Goal: Use online tool/utility: Use online tool/utility

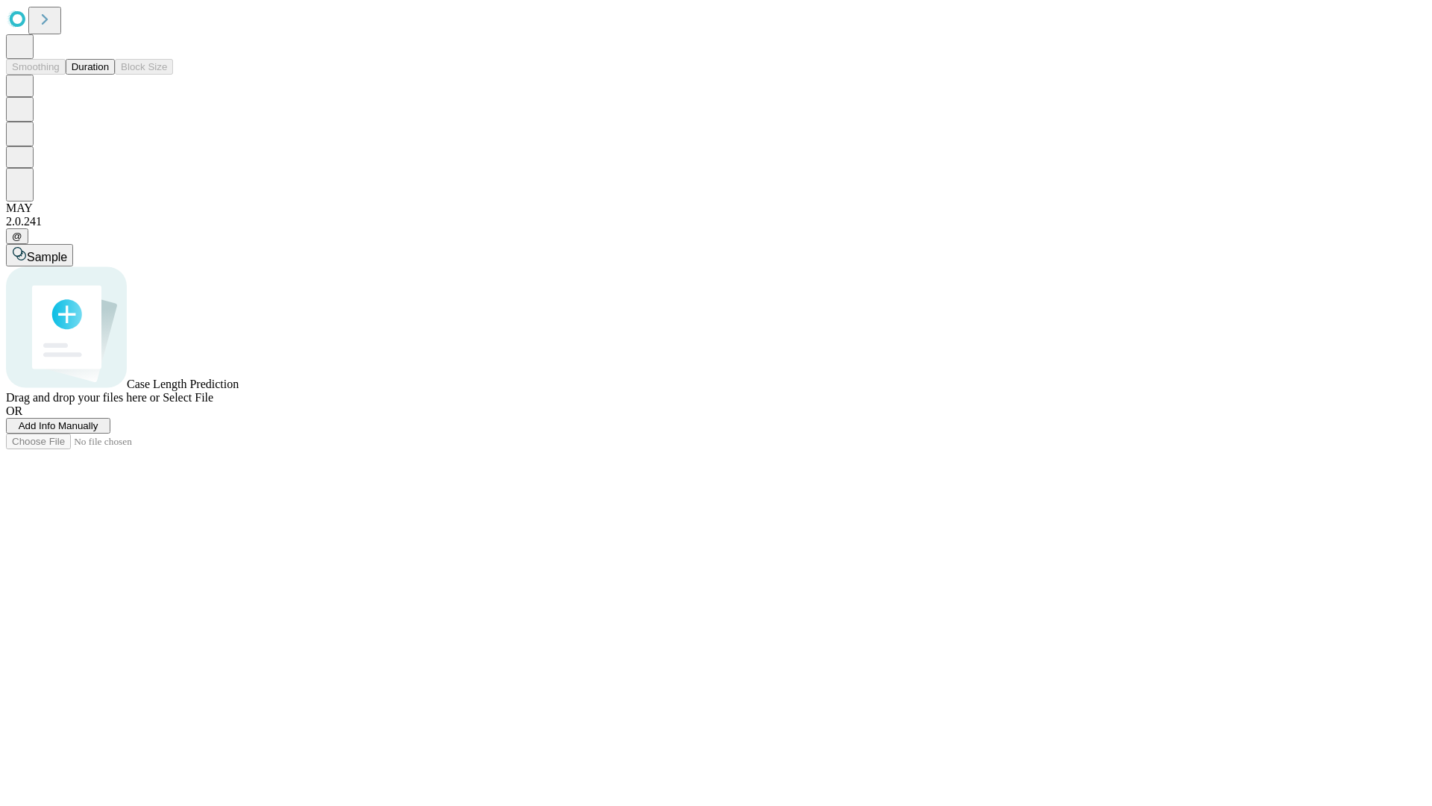
click at [109, 75] on button "Duration" at bounding box center [90, 67] width 49 height 16
click at [98, 431] on span "Add Info Manually" at bounding box center [59, 425] width 80 height 11
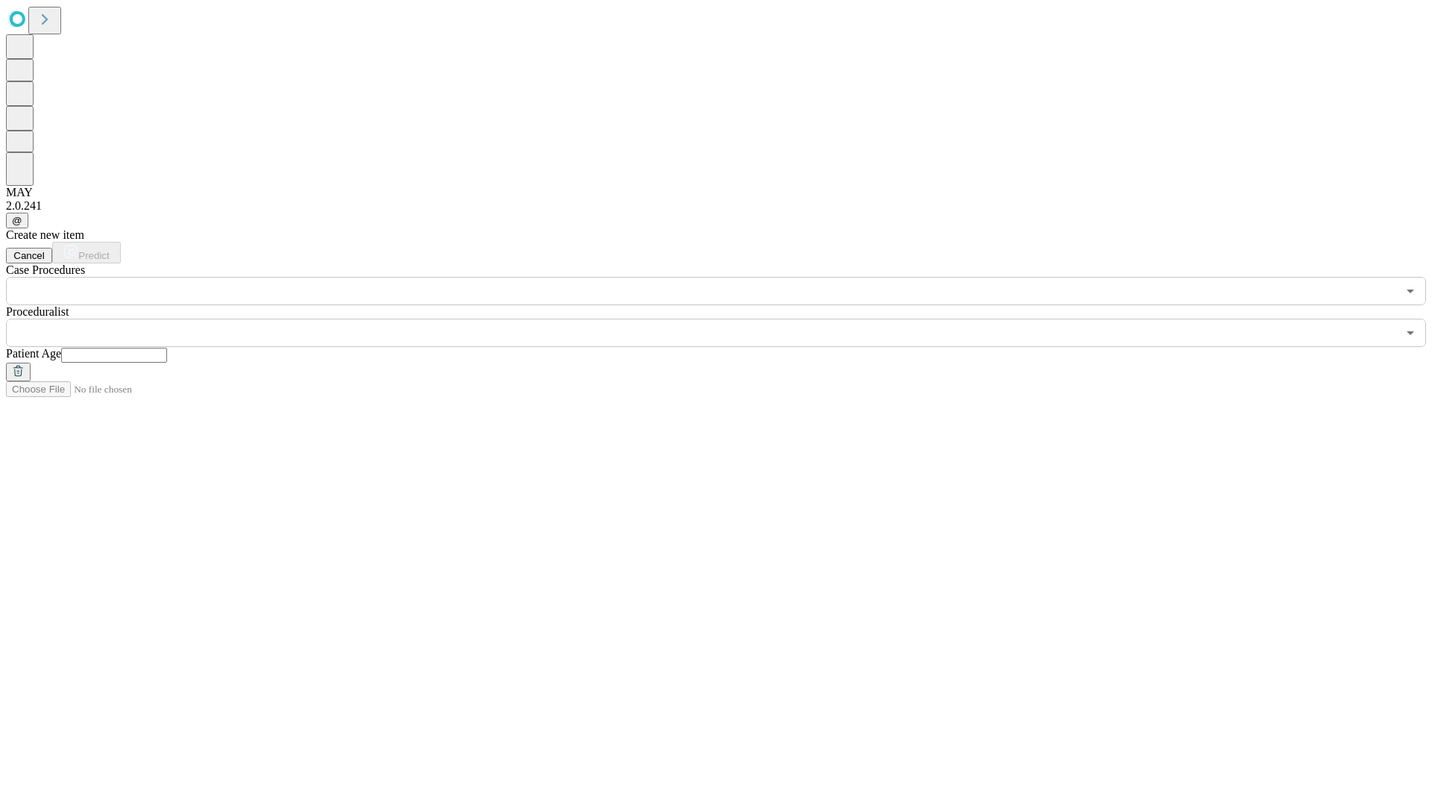
click at [167, 348] on input "text" at bounding box center [114, 355] width 106 height 15
type input "**"
click at [727, 319] on input "text" at bounding box center [701, 333] width 1391 height 28
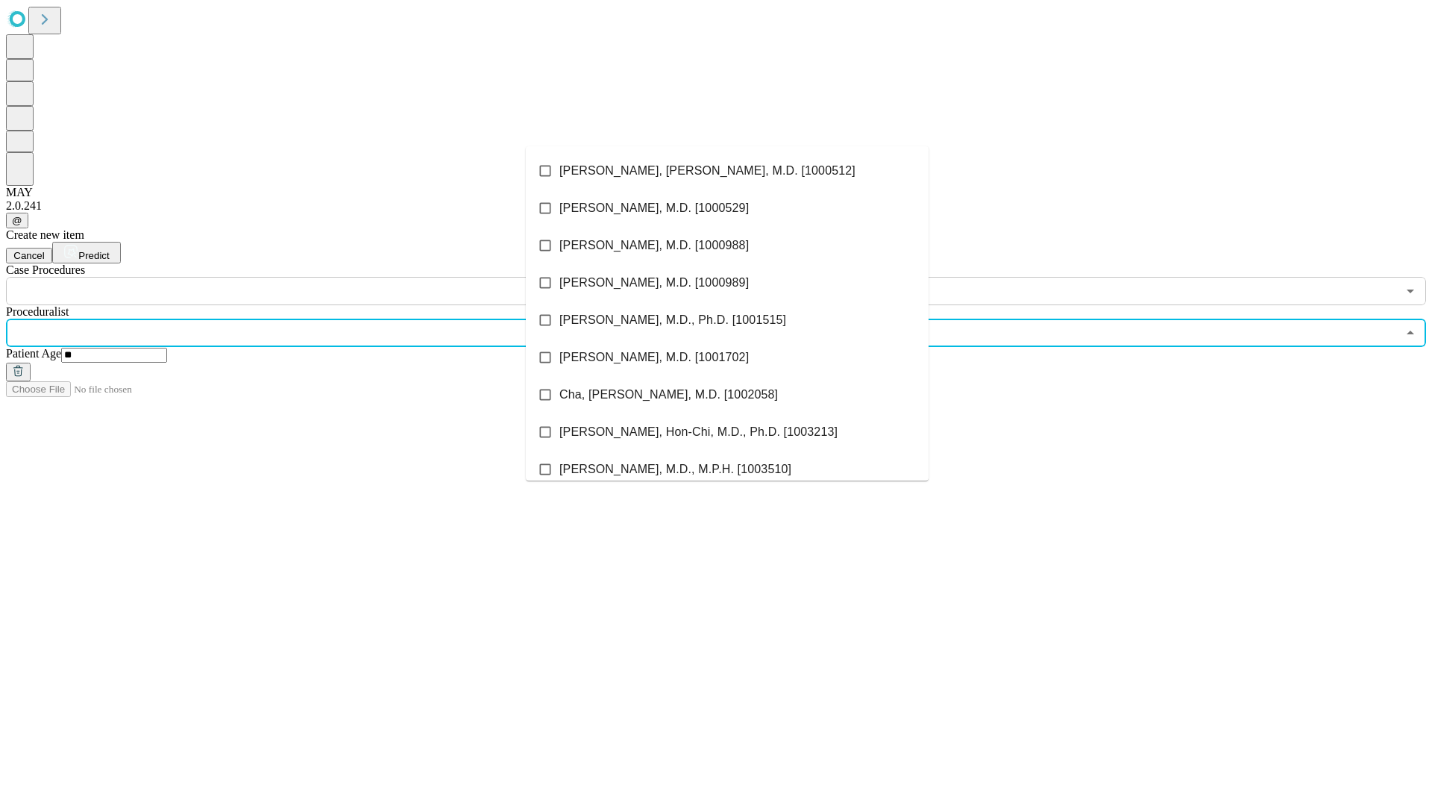
click at [727, 171] on li "[PERSON_NAME], [PERSON_NAME], M.D. [1000512]" at bounding box center [727, 170] width 403 height 37
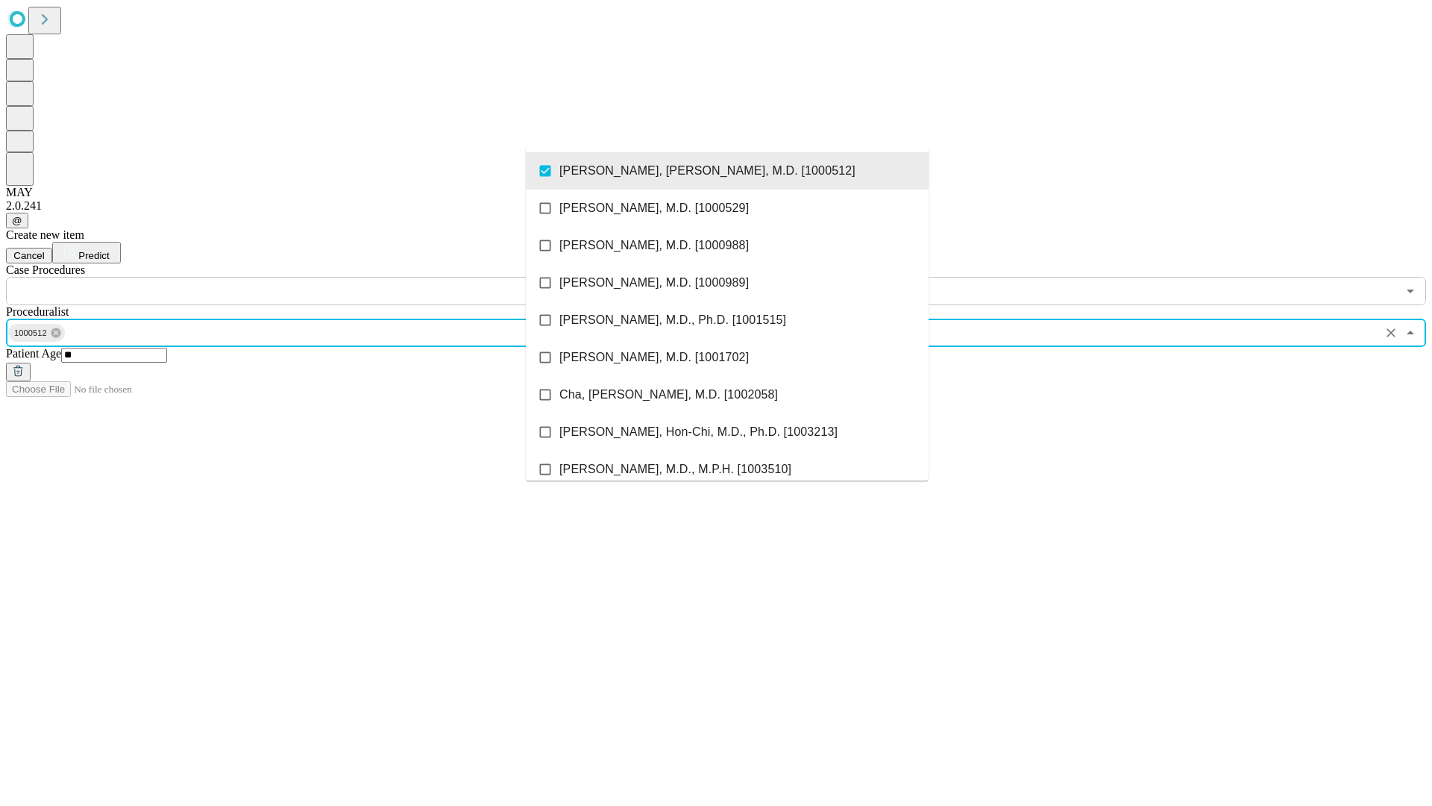
click at [313, 277] on input "text" at bounding box center [701, 291] width 1391 height 28
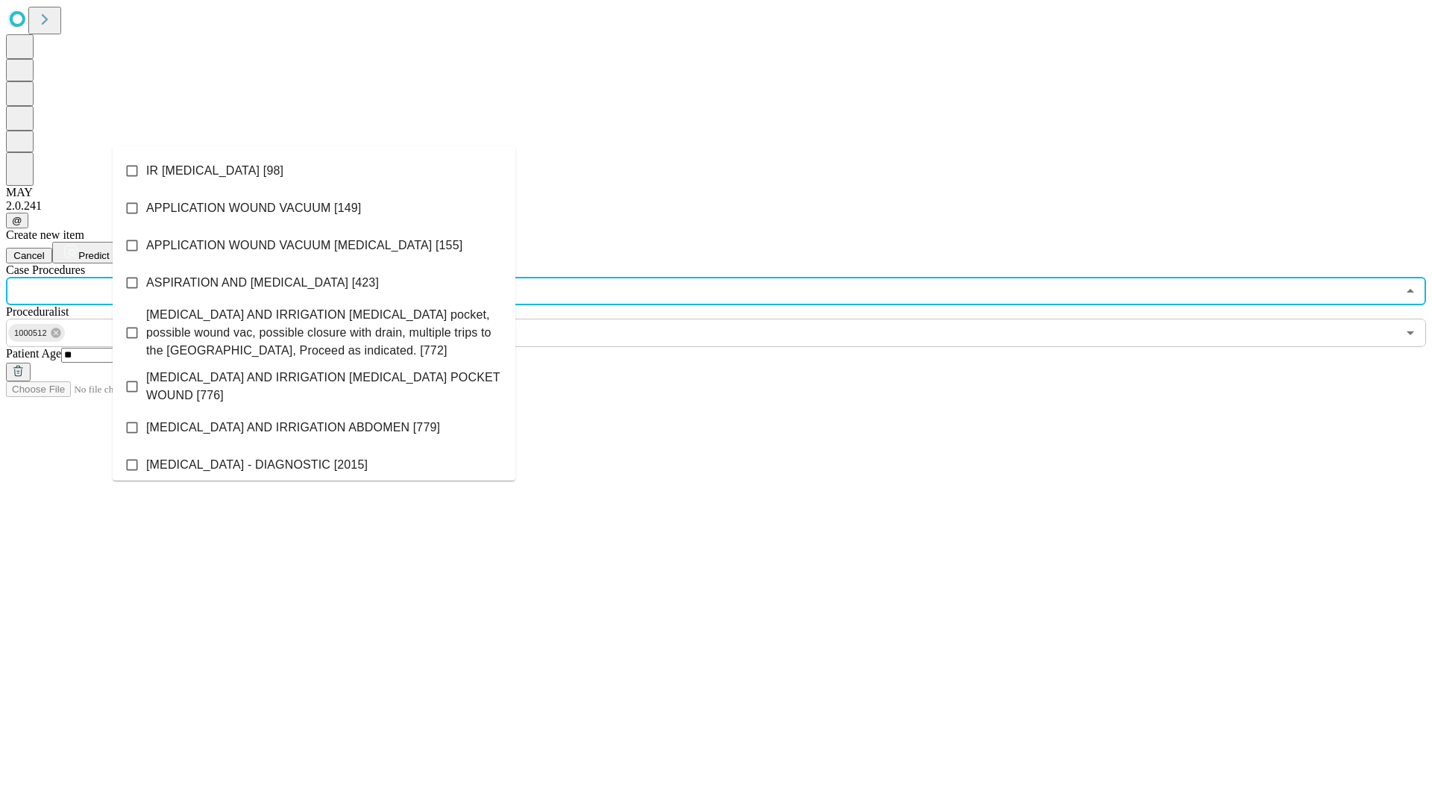
click at [314, 171] on li "IR [MEDICAL_DATA] [98]" at bounding box center [314, 170] width 403 height 37
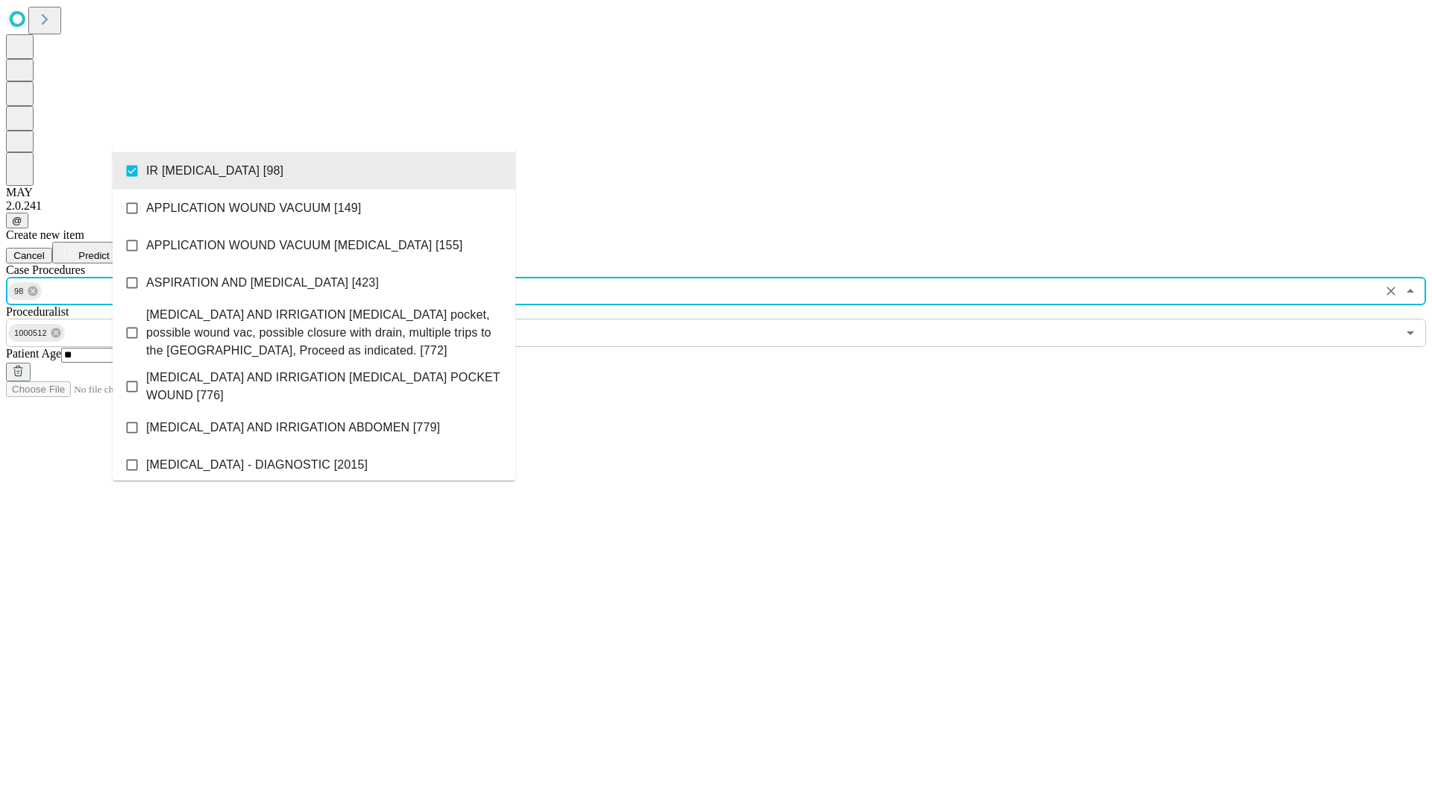
click at [109, 250] on span "Predict" at bounding box center [93, 255] width 31 height 11
